Goal: Task Accomplishment & Management: Use online tool/utility

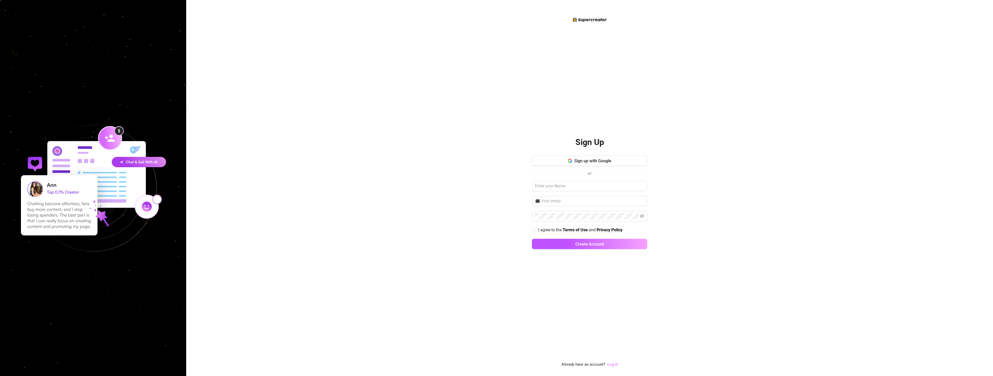
click at [617, 365] on link "Log In" at bounding box center [612, 364] width 11 height 5
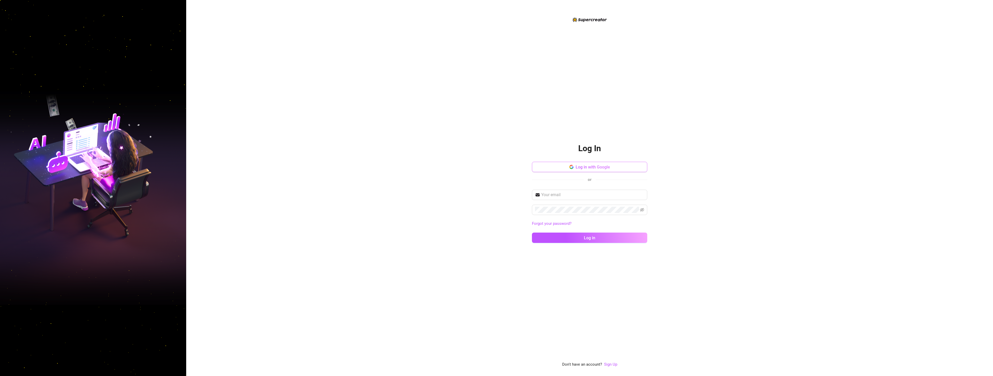
click at [581, 169] on span "Log in with Google" at bounding box center [592, 167] width 34 height 5
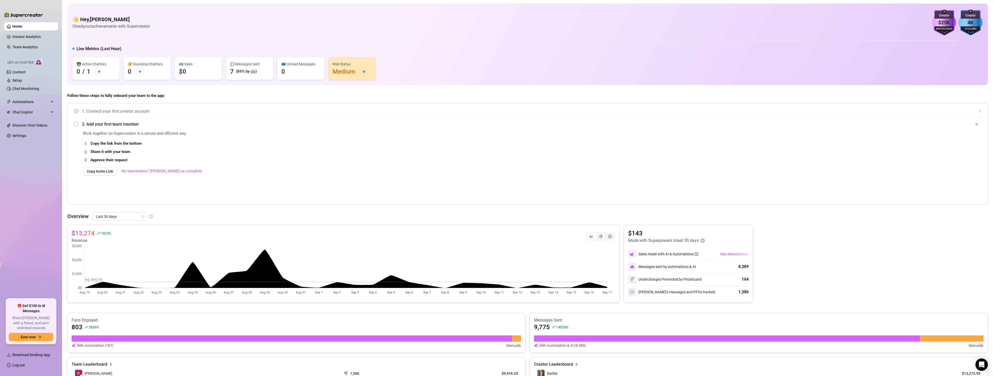
click at [354, 72] on div "Risk Status Medium" at bounding box center [351, 68] width 47 height 23
click at [362, 71] on icon "arrow-right" at bounding box center [364, 72] width 4 height 4
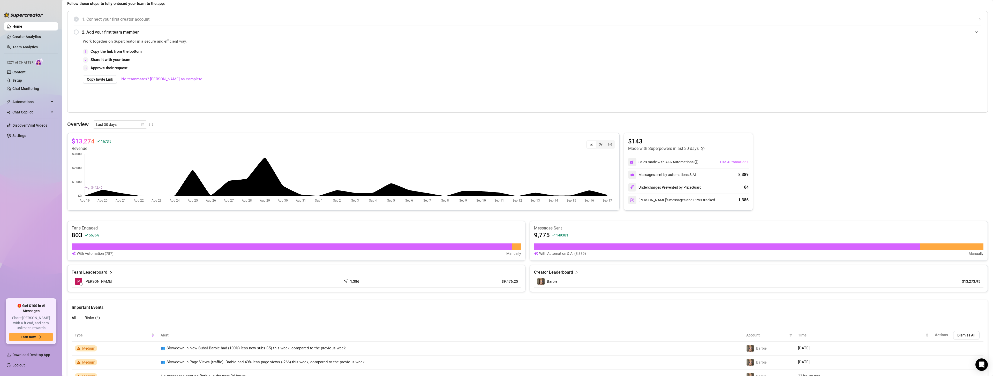
scroll to position [133, 0]
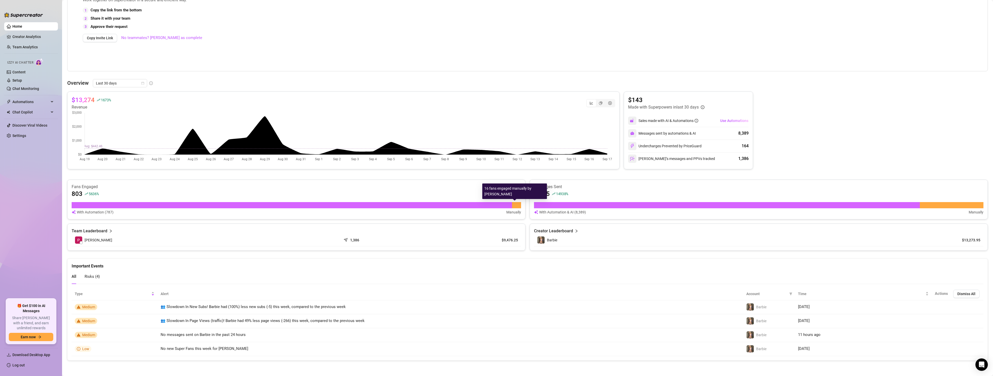
click at [516, 207] on div at bounding box center [516, 205] width 9 height 6
